Goal: Information Seeking & Learning: Find specific fact

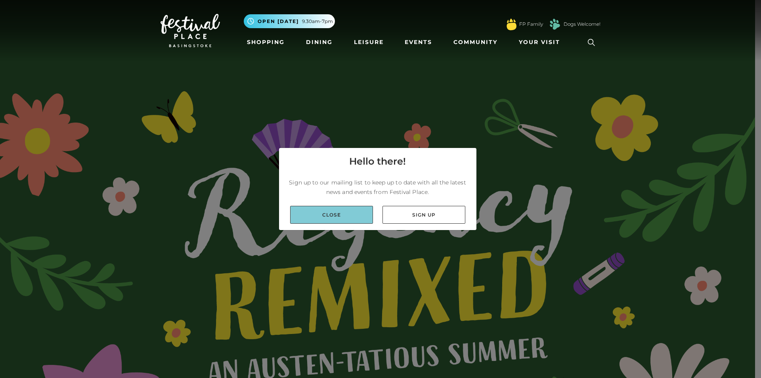
click at [357, 218] on link "Close" at bounding box center [331, 215] width 83 height 18
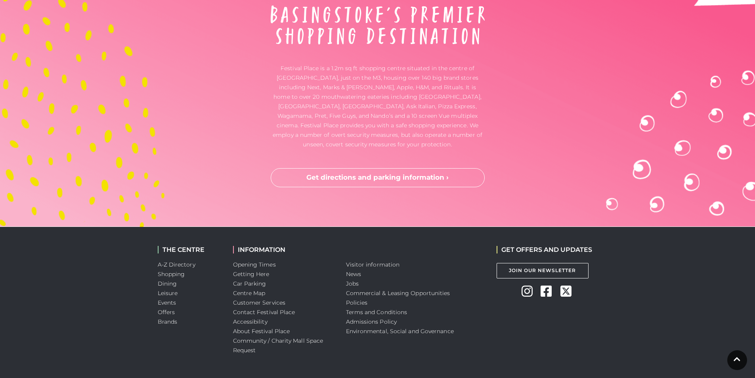
scroll to position [2637, 0]
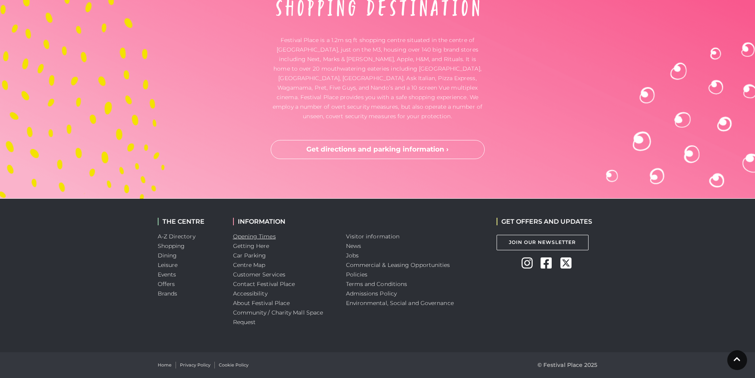
click at [254, 235] on link "Opening Times" at bounding box center [254, 236] width 43 height 7
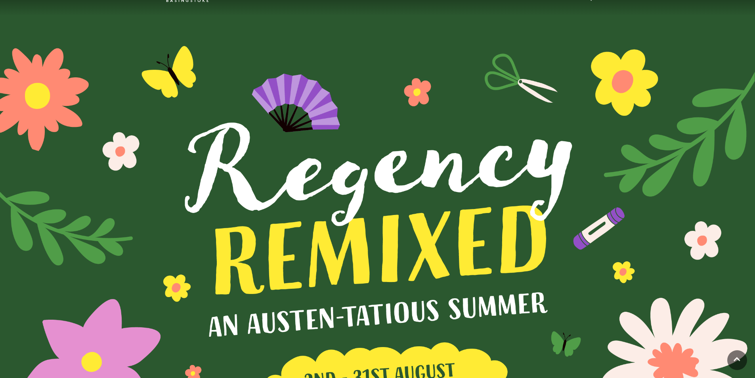
scroll to position [0, 0]
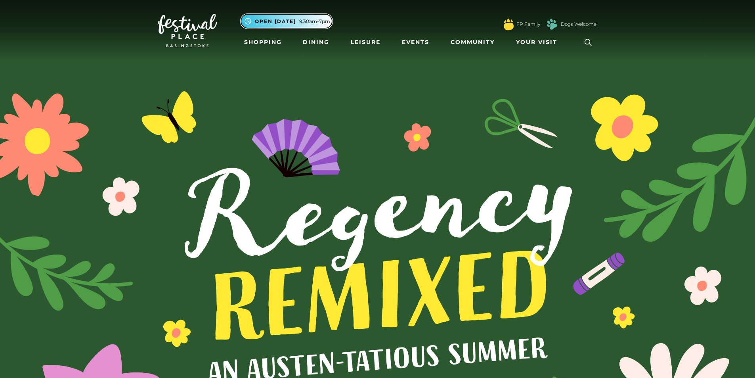
click at [244, 19] on icon ".st5{fill:none;stroke:#FFFFFF;stroke-width:2.29;stroke-miterlimit:10;}" at bounding box center [248, 21] width 10 height 10
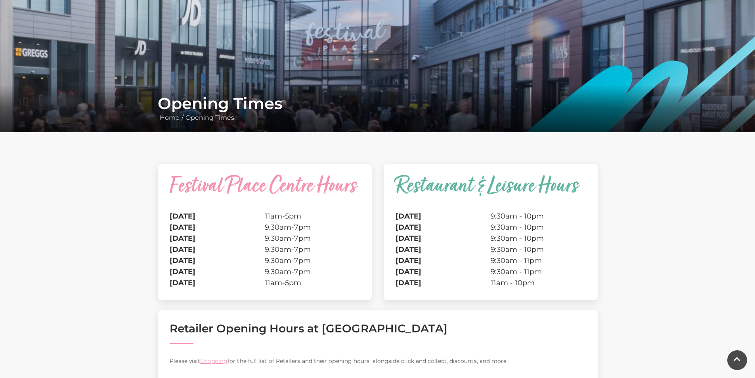
scroll to position [79, 0]
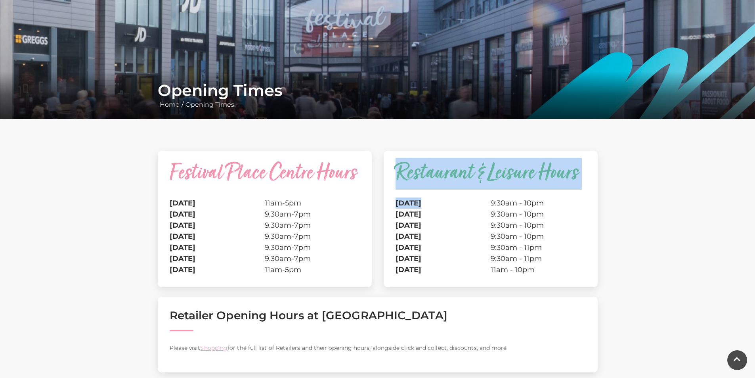
drag, startPoint x: 435, startPoint y: 201, endPoint x: 541, endPoint y: 280, distance: 131.9
click at [541, 280] on div "Restaurant & Leisure Hours [DATE] 9:30am - 10pm [DATE] 9:30am - 10pm [DATE] 9:3…" at bounding box center [491, 219] width 214 height 136
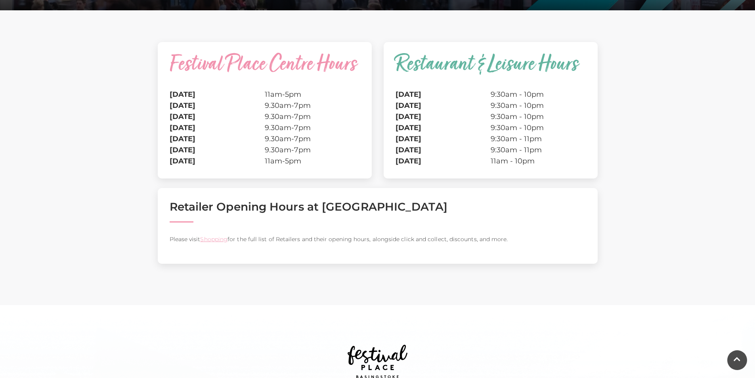
scroll to position [0, 0]
